Goal: Book appointment/travel/reservation

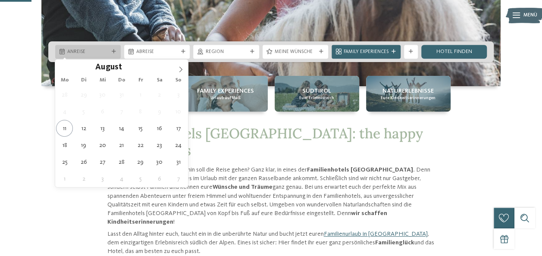
click at [95, 51] on span "Anreise" at bounding box center [87, 52] width 41 height 7
type div "[DATE]"
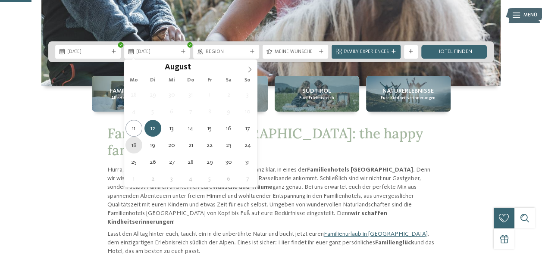
type div "[DATE]"
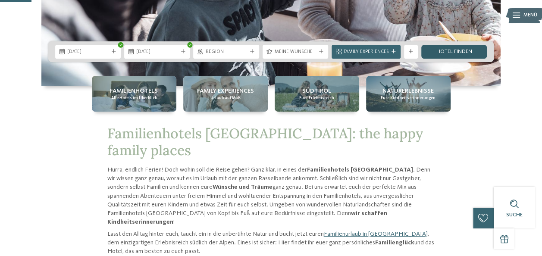
drag, startPoint x: 452, startPoint y: 50, endPoint x: 458, endPoint y: 53, distance: 7.3
click at [452, 50] on link "Hotel finden" at bounding box center [454, 52] width 66 height 14
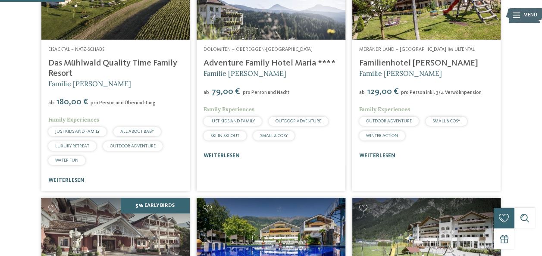
scroll to position [299, 0]
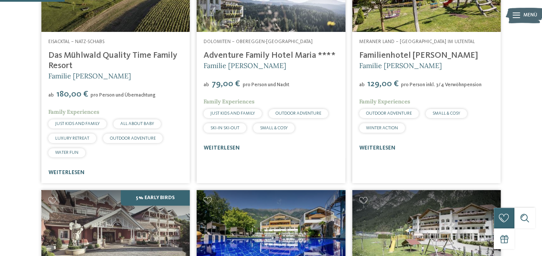
drag, startPoint x: 122, startPoint y: 71, endPoint x: 127, endPoint y: 73, distance: 6.2
click at [122, 70] on link "Das Mühlwald Quality Time Family Resort" at bounding box center [112, 60] width 129 height 19
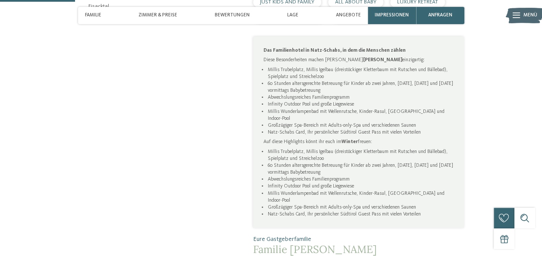
scroll to position [345, 0]
